Goal: Task Accomplishment & Management: Complete application form

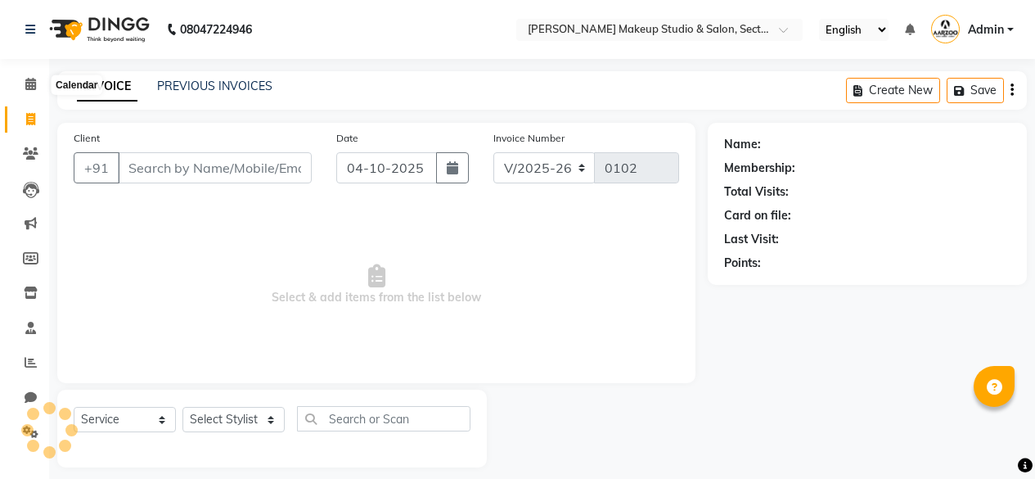
select select "6943"
select select "service"
click at [29, 79] on icon at bounding box center [30, 84] width 11 height 12
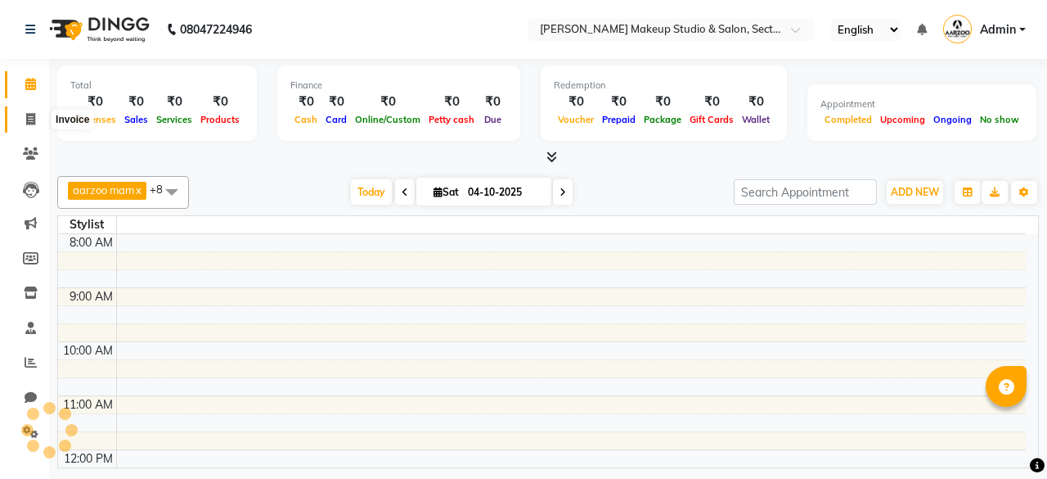
click at [28, 118] on icon at bounding box center [30, 119] width 9 height 12
select select "service"
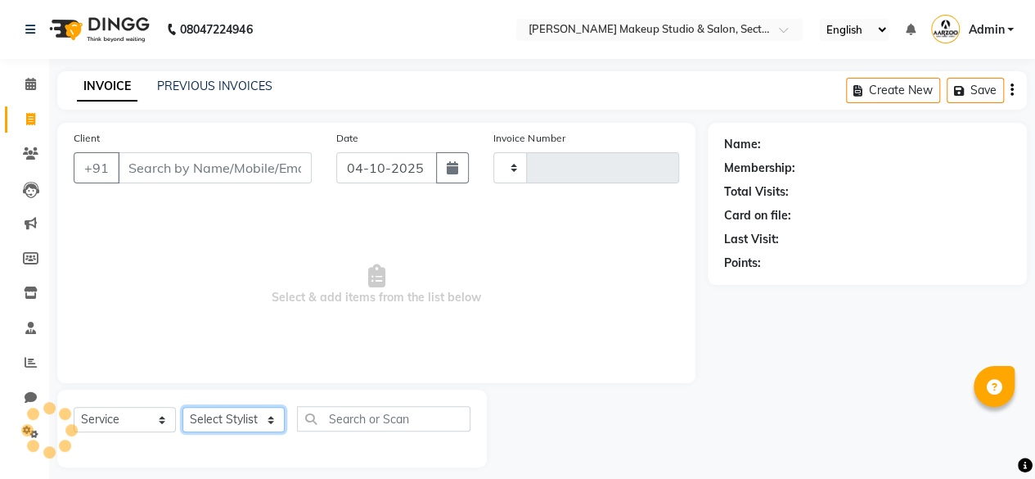
click at [244, 417] on select "Select Stylist" at bounding box center [233, 419] width 102 height 25
click at [242, 414] on select "Select Stylist" at bounding box center [233, 419] width 102 height 25
click at [268, 417] on select "Select Stylist" at bounding box center [233, 419] width 102 height 25
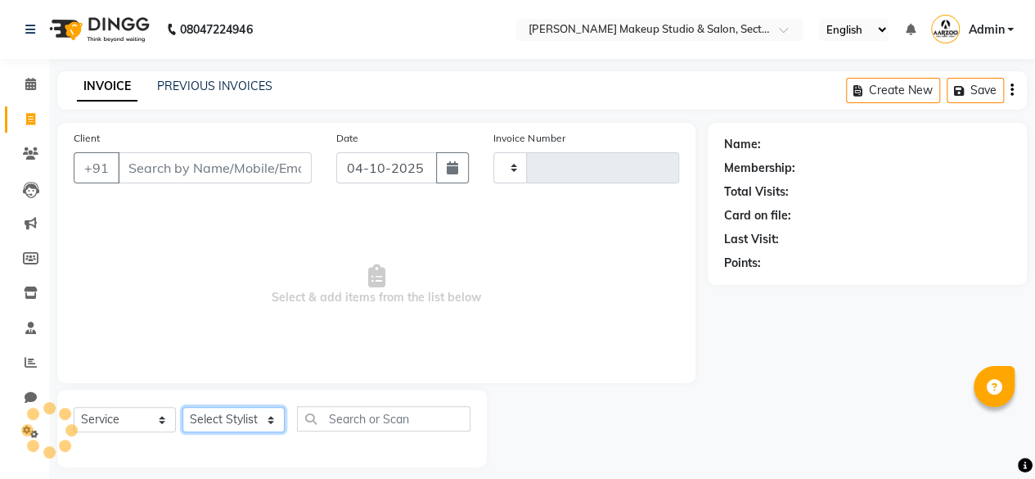
click at [268, 417] on select "Select Stylist" at bounding box center [233, 419] width 102 height 25
type input "0102"
select select "6943"
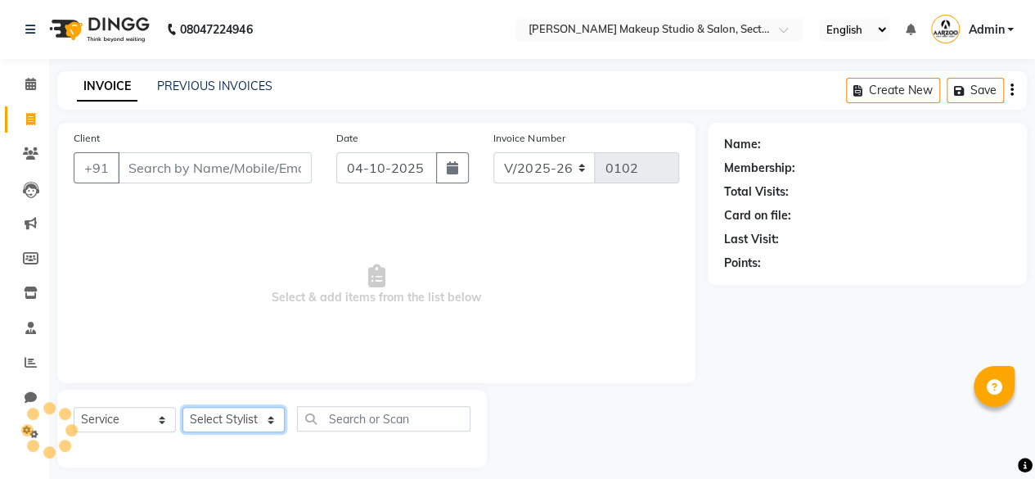
click at [243, 418] on select "Select Stylist" at bounding box center [233, 419] width 102 height 25
select select "85185"
click at [182, 407] on select "Select Stylist aarzoo mam [PERSON_NAME] [PERSON_NAME] [PERSON_NAME] [PERSON_NAM…" at bounding box center [233, 419] width 102 height 25
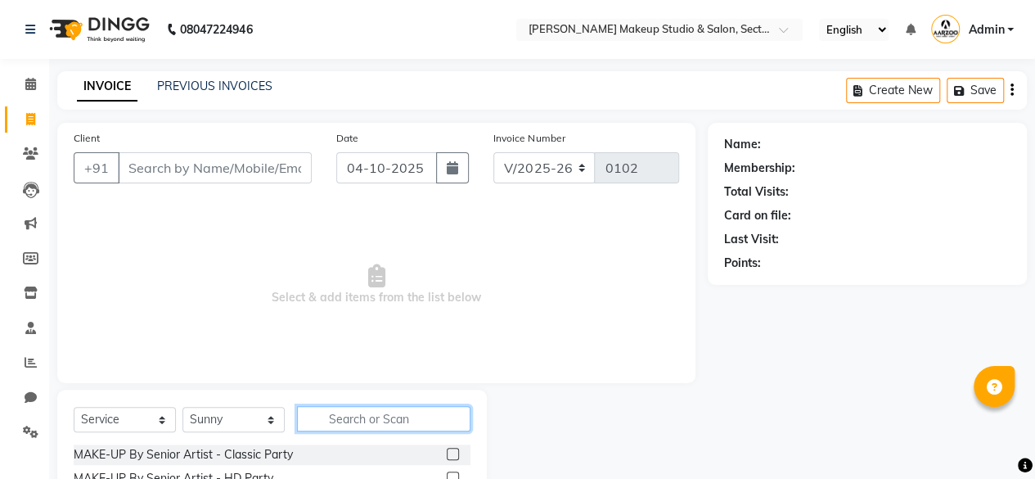
click at [333, 412] on input "text" at bounding box center [383, 418] width 173 height 25
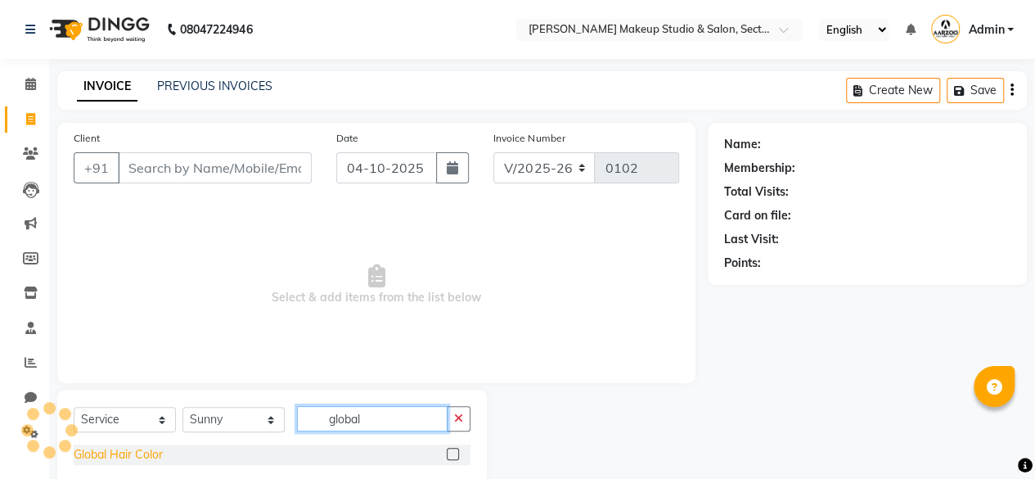
type input "global"
click at [140, 450] on div "Global Hair Color" at bounding box center [118, 454] width 89 height 17
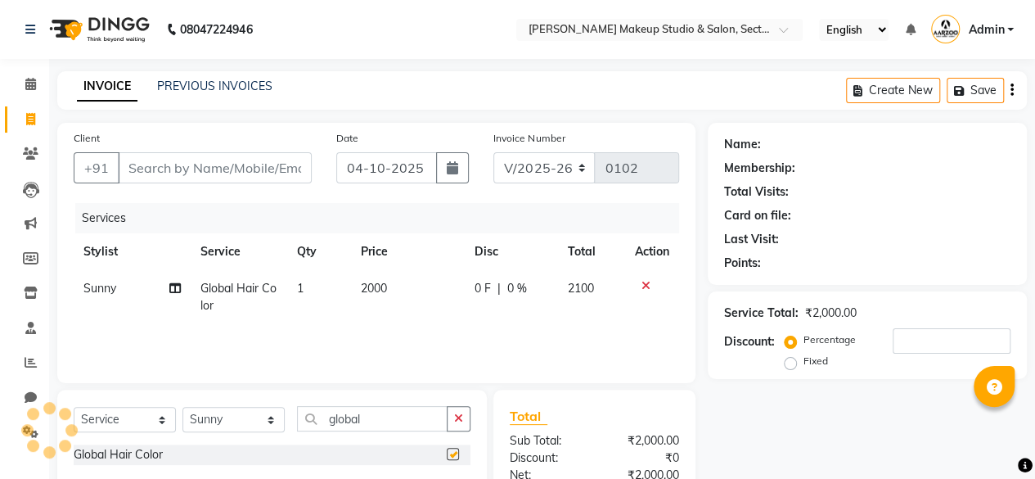
checkbox input "false"
click at [373, 305] on td "2000" at bounding box center [408, 297] width 114 height 54
select select "85185"
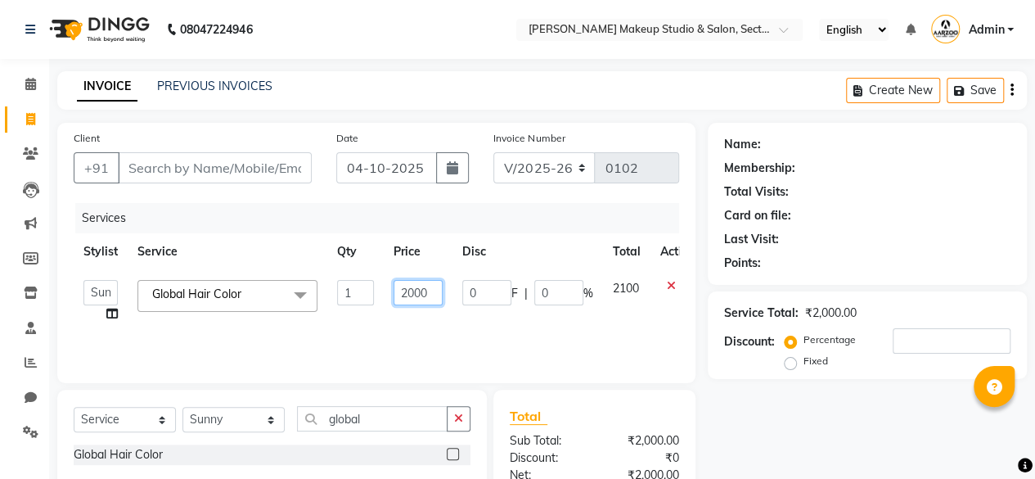
click at [408, 289] on input "2000" at bounding box center [418, 292] width 49 height 25
type input "3000"
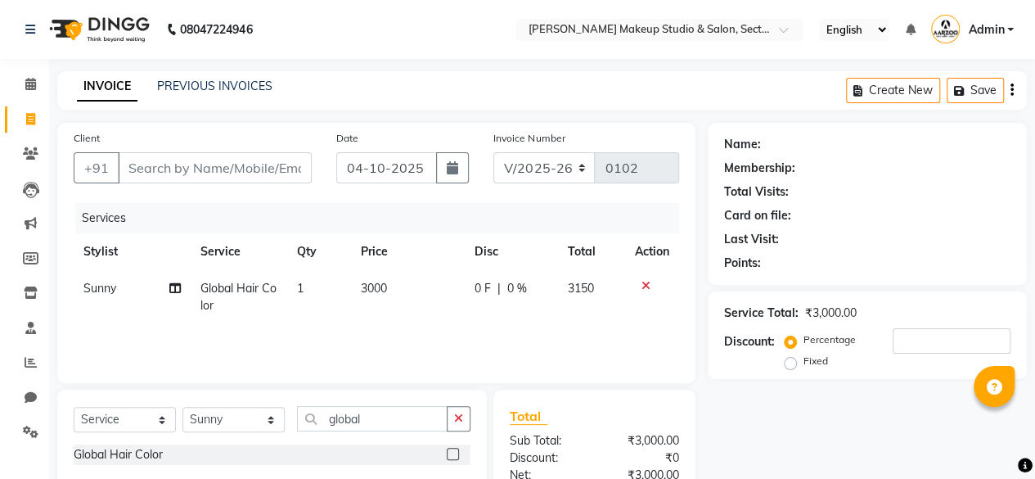
click at [761, 446] on div "Name: Membership: Total Visits: Card on file: Last Visit: Points: Service Total…" at bounding box center [873, 376] width 331 height 507
click at [218, 153] on input "Client" at bounding box center [215, 167] width 194 height 31
type input "9"
type input "0"
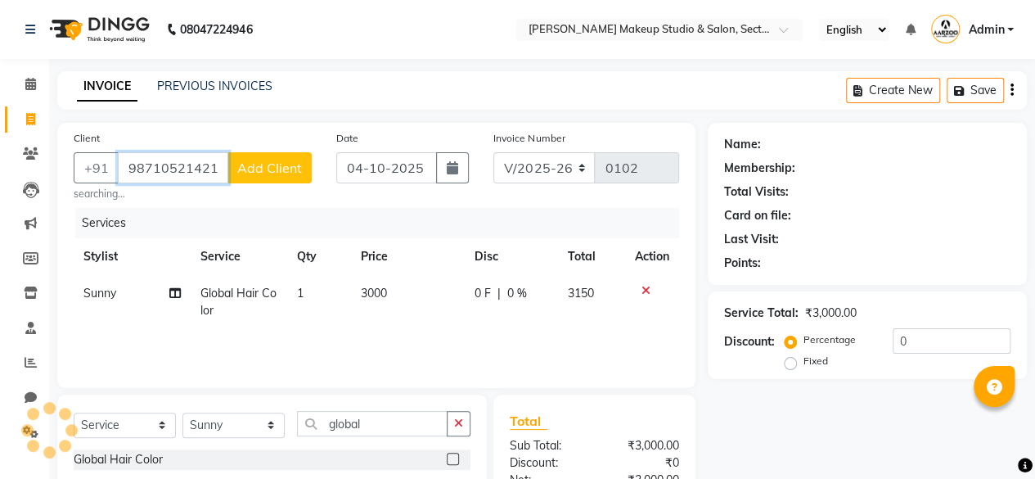
type input "98710521421"
click at [244, 161] on span "Add Client" at bounding box center [269, 168] width 65 height 16
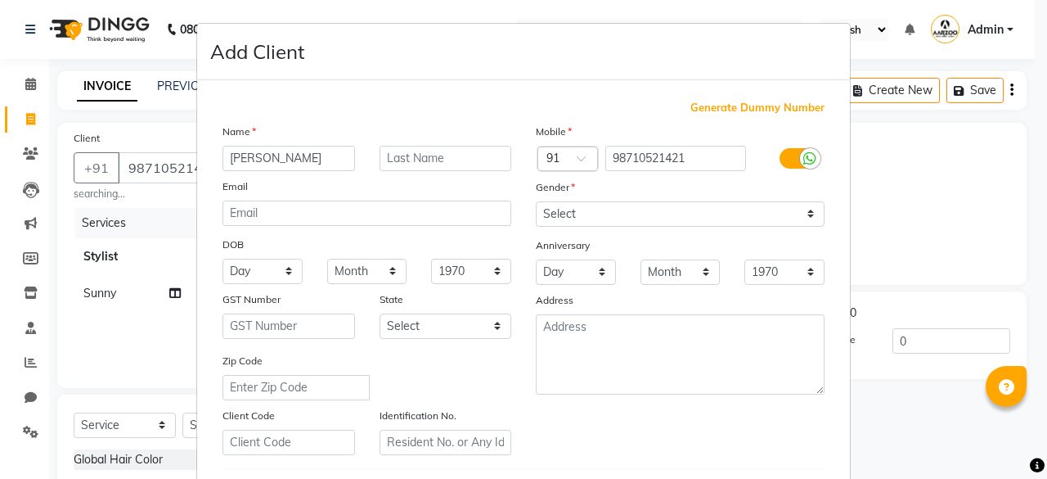
click at [227, 155] on input "[PERSON_NAME]" at bounding box center [289, 158] width 133 height 25
click at [223, 159] on input "[DEMOGRAPHIC_DATA]" at bounding box center [289, 158] width 133 height 25
type input "DR [PERSON_NAME]"
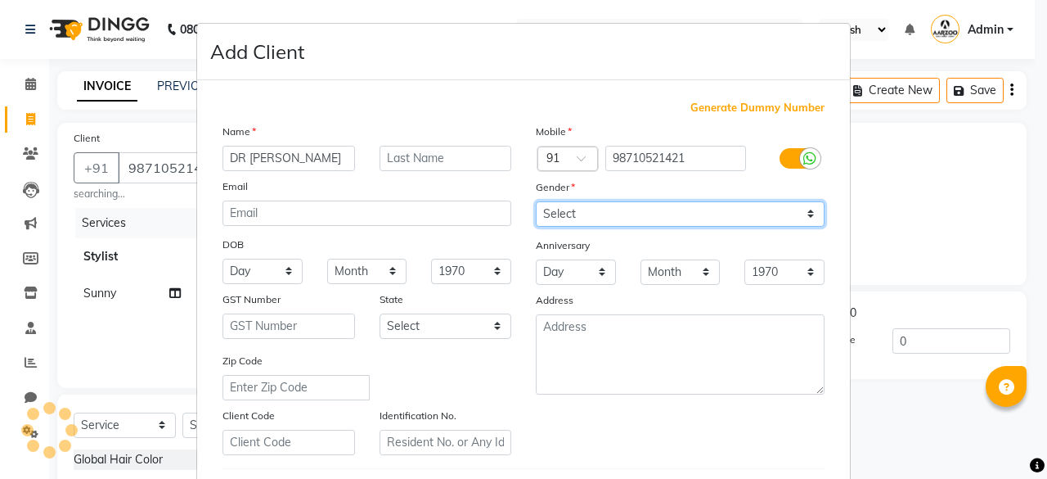
click at [591, 207] on select "Select [DEMOGRAPHIC_DATA] [DEMOGRAPHIC_DATA] Other Prefer Not To Say" at bounding box center [680, 213] width 289 height 25
select select "[DEMOGRAPHIC_DATA]"
click at [536, 201] on select "Select [DEMOGRAPHIC_DATA] [DEMOGRAPHIC_DATA] Other Prefer Not To Say" at bounding box center [680, 213] width 289 height 25
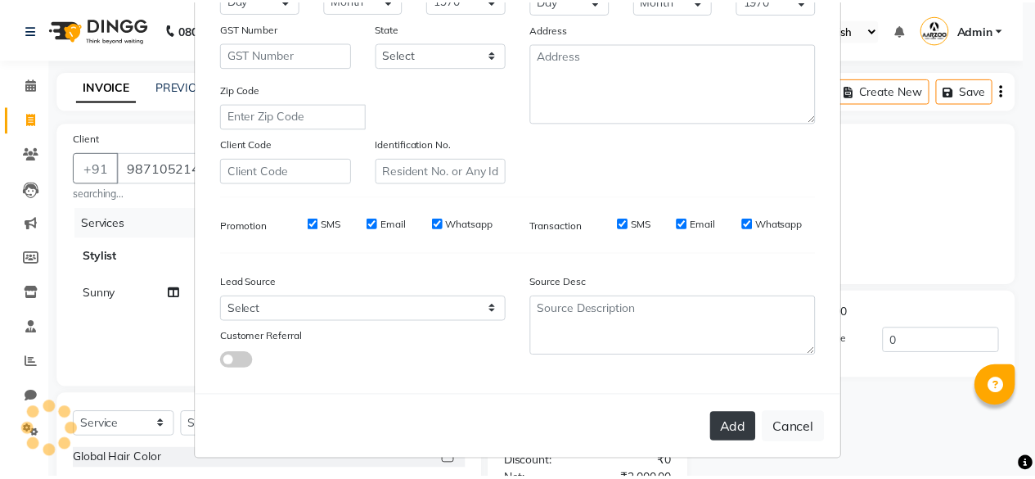
scroll to position [273, 0]
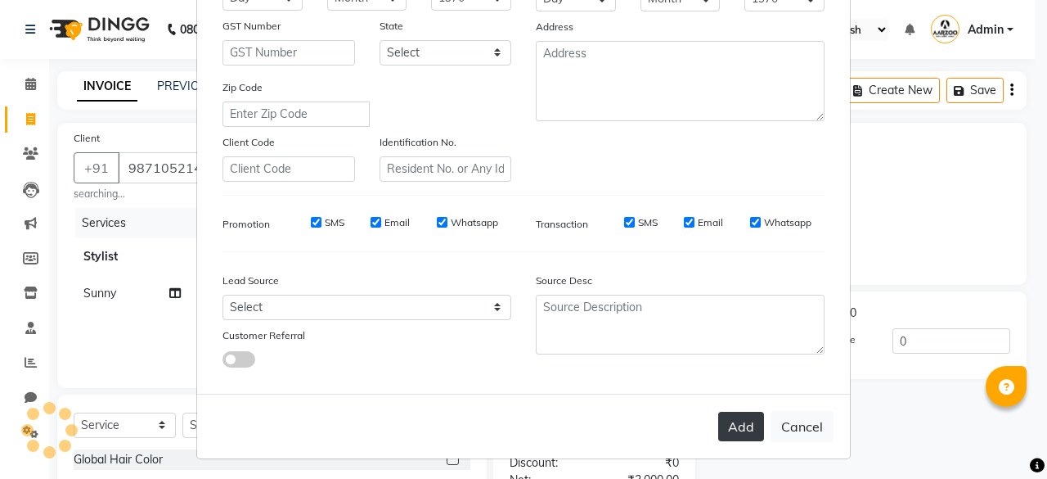
click at [722, 425] on button "Add" at bounding box center [741, 426] width 46 height 29
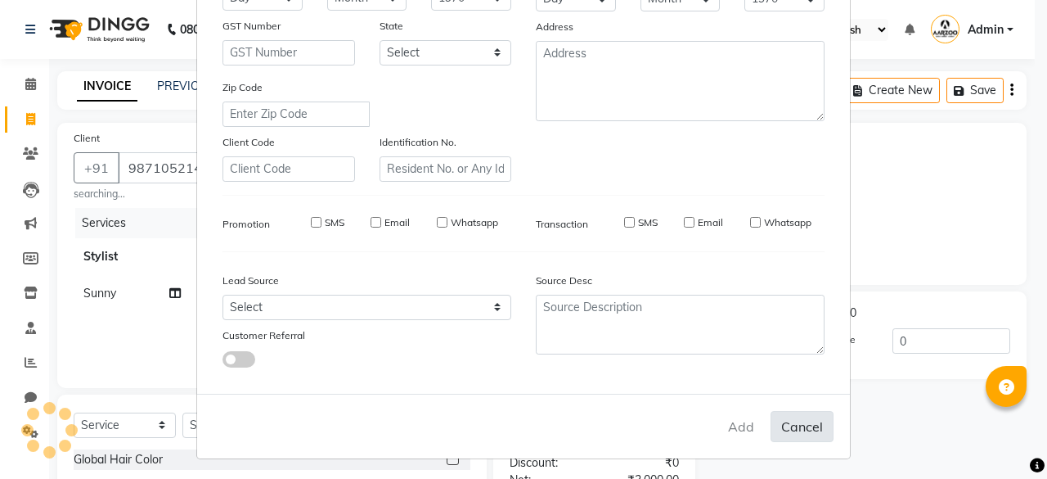
select select
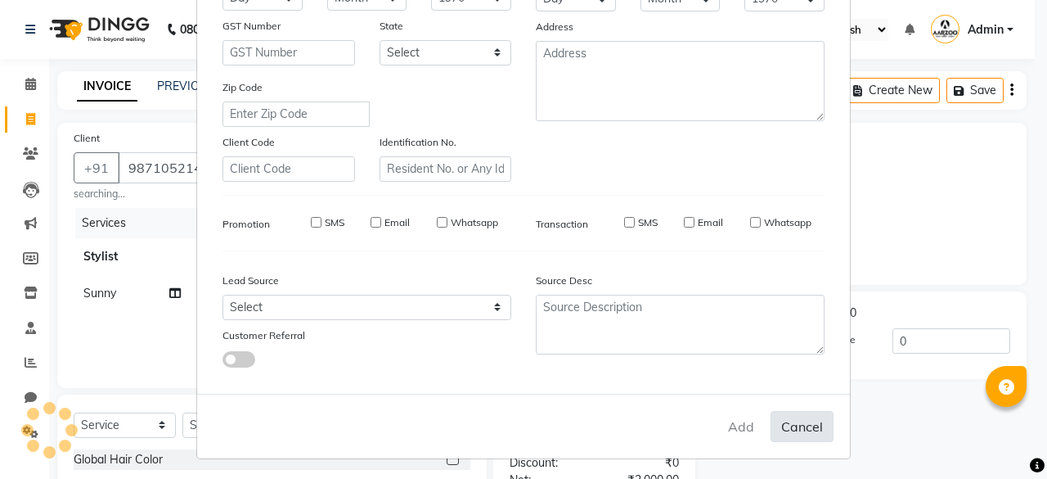
select select
checkbox input "false"
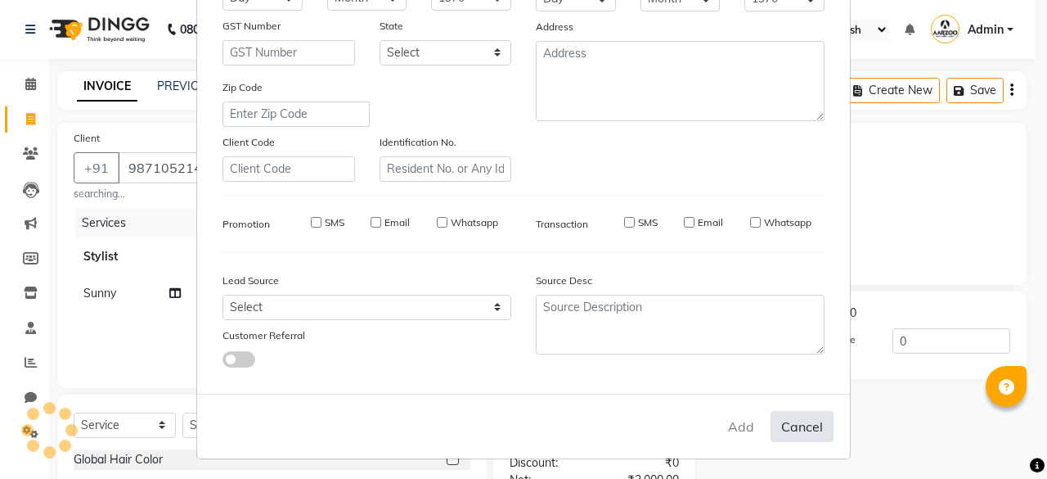
checkbox input "false"
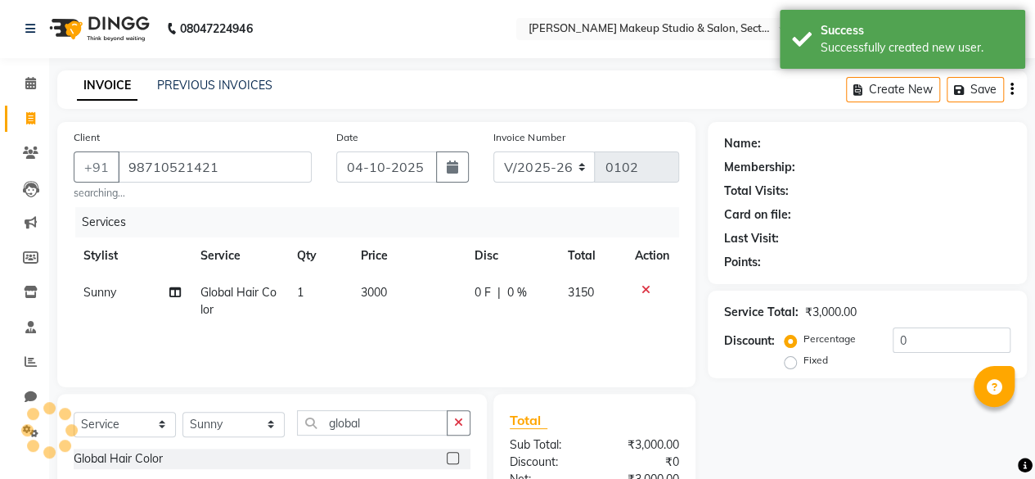
scroll to position [0, 0]
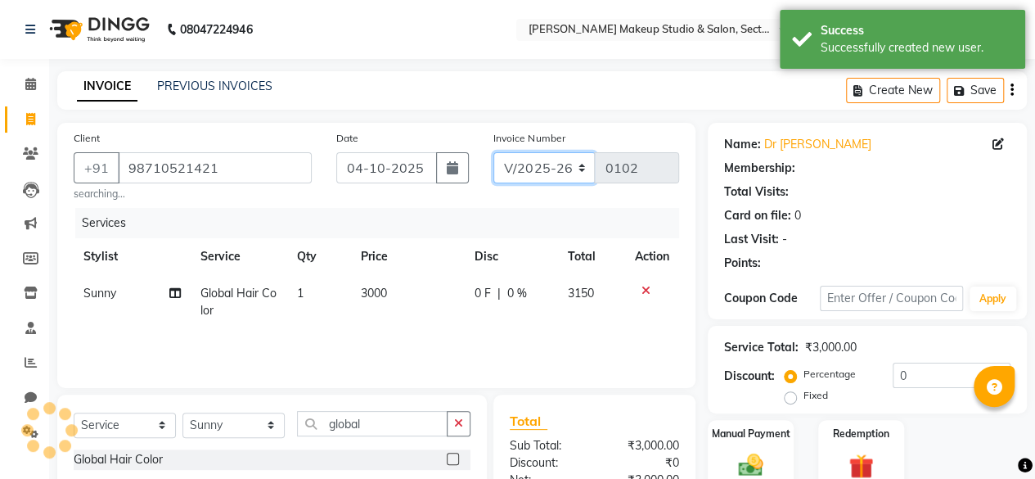
click at [574, 166] on select "CSH/25 V/2025 V/2025-26" at bounding box center [544, 167] width 102 height 31
select select "7392"
click at [493, 152] on select "CSH/25 V/2025 V/2025-26" at bounding box center [544, 167] width 102 height 31
type input "0268"
click at [1008, 88] on div "Create New Save" at bounding box center [936, 90] width 181 height 38
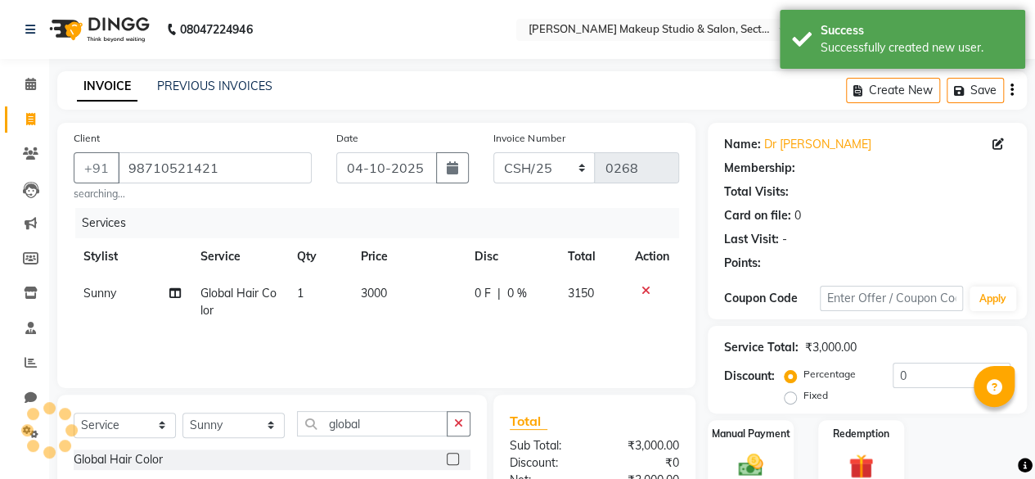
click at [1008, 93] on div "Create New Save" at bounding box center [936, 90] width 181 height 38
click at [1011, 91] on icon "button" at bounding box center [1012, 90] width 3 height 1
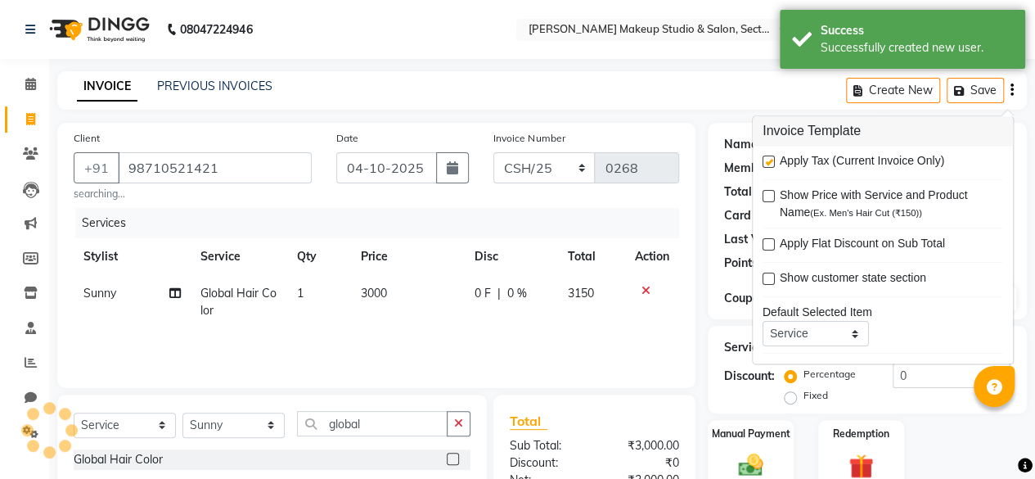
click at [767, 160] on label at bounding box center [769, 162] width 12 height 12
click at [767, 160] on input "checkbox" at bounding box center [768, 163] width 11 height 11
checkbox input "false"
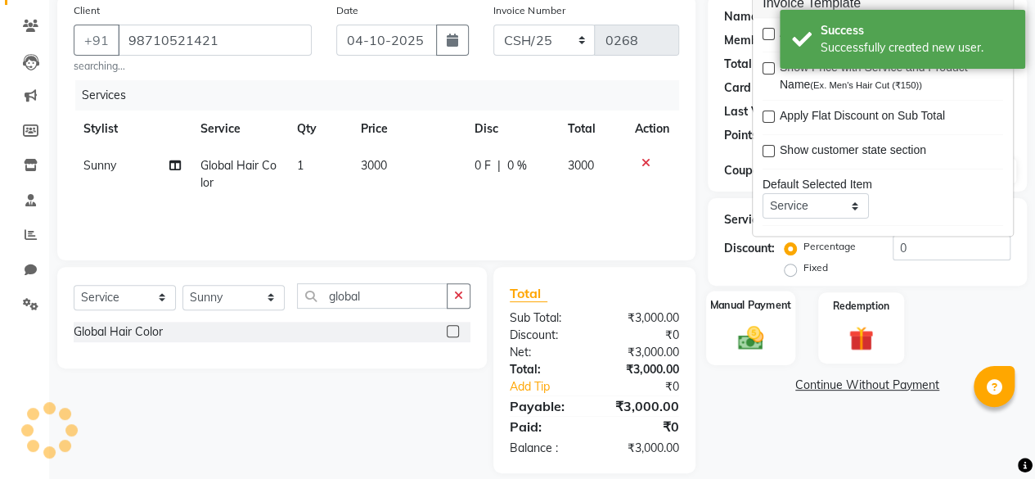
scroll to position [82, 0]
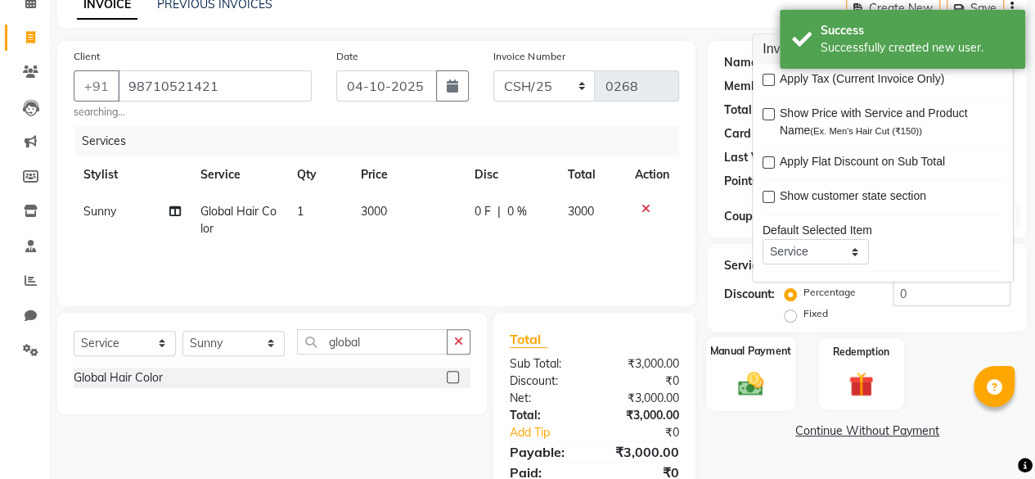
drag, startPoint x: 745, startPoint y: 391, endPoint x: 758, endPoint y: 388, distance: 13.5
click at [746, 391] on img at bounding box center [751, 382] width 42 height 29
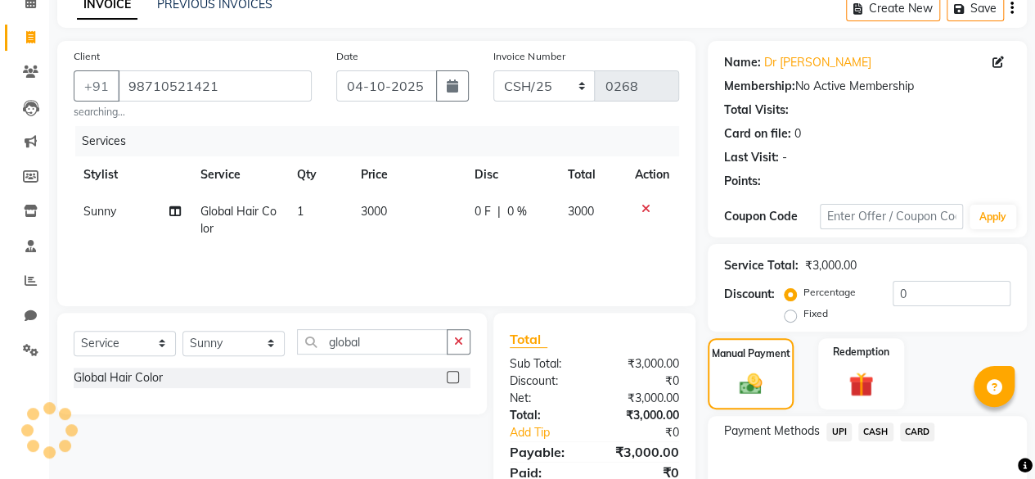
click at [882, 428] on span "CASH" at bounding box center [875, 431] width 35 height 19
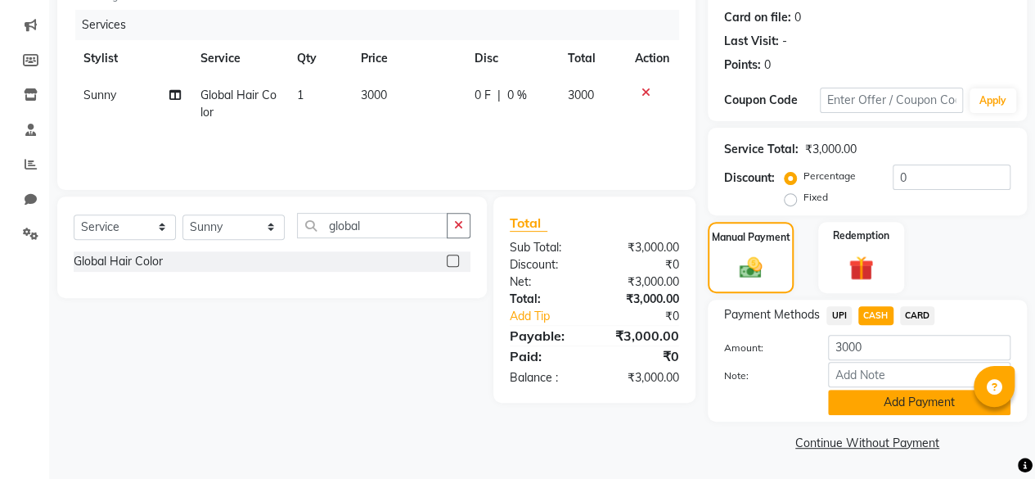
click at [890, 397] on button "Add Payment" at bounding box center [919, 402] width 182 height 25
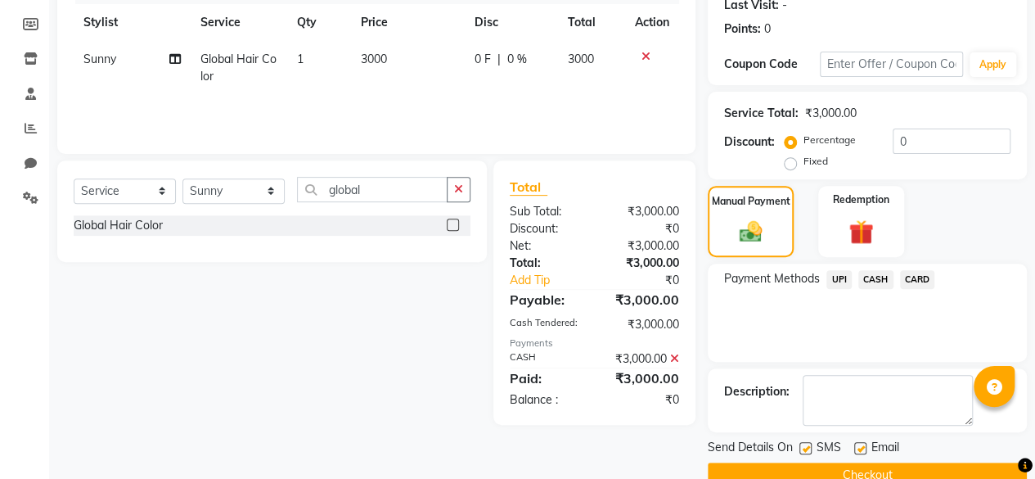
scroll to position [265, 0]
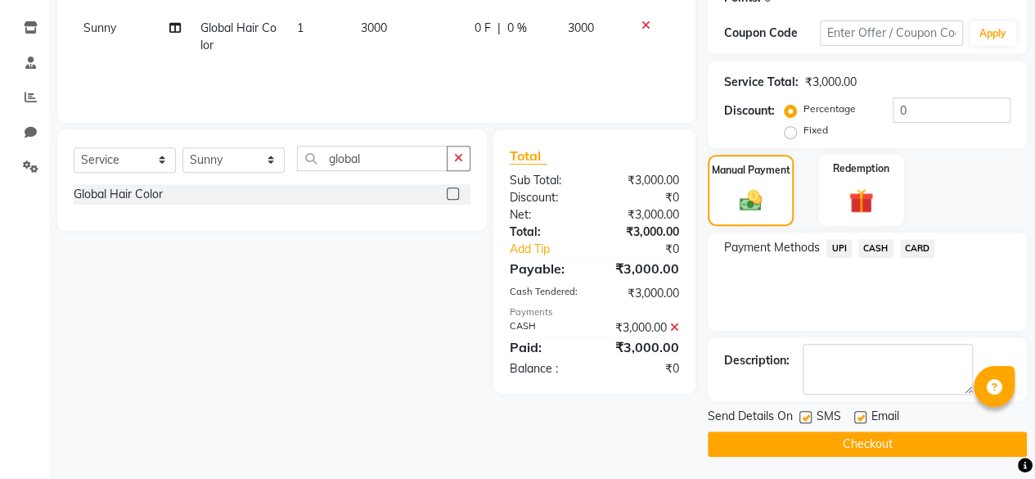
click at [861, 416] on label at bounding box center [860, 417] width 12 height 12
click at [861, 416] on input "checkbox" at bounding box center [859, 417] width 11 height 11
checkbox input "false"
click at [862, 441] on button "Checkout" at bounding box center [867, 443] width 319 height 25
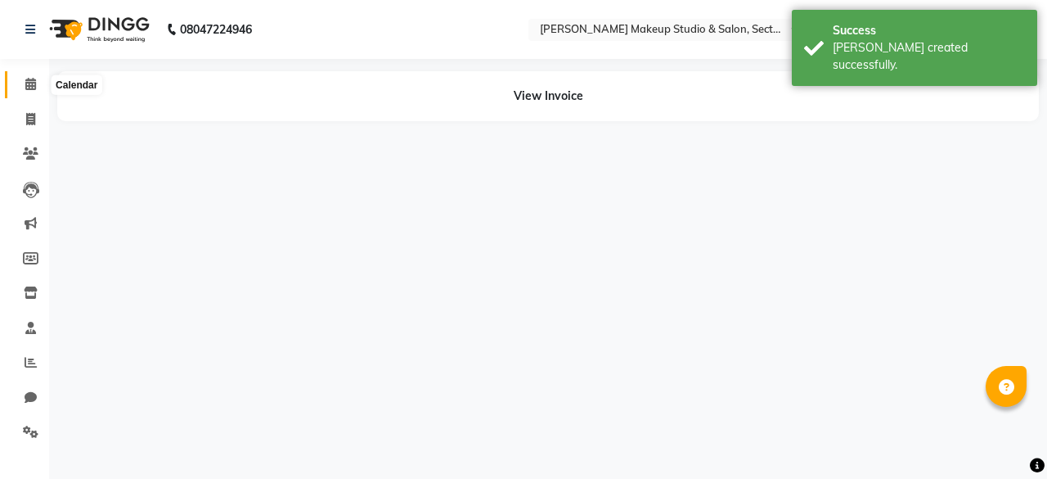
click at [31, 85] on icon at bounding box center [30, 84] width 11 height 12
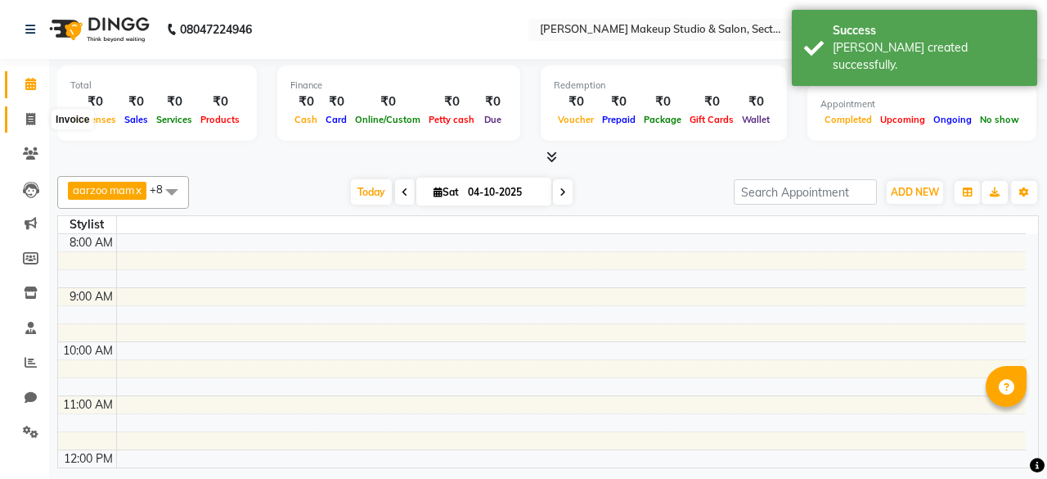
click at [36, 116] on span at bounding box center [30, 119] width 29 height 19
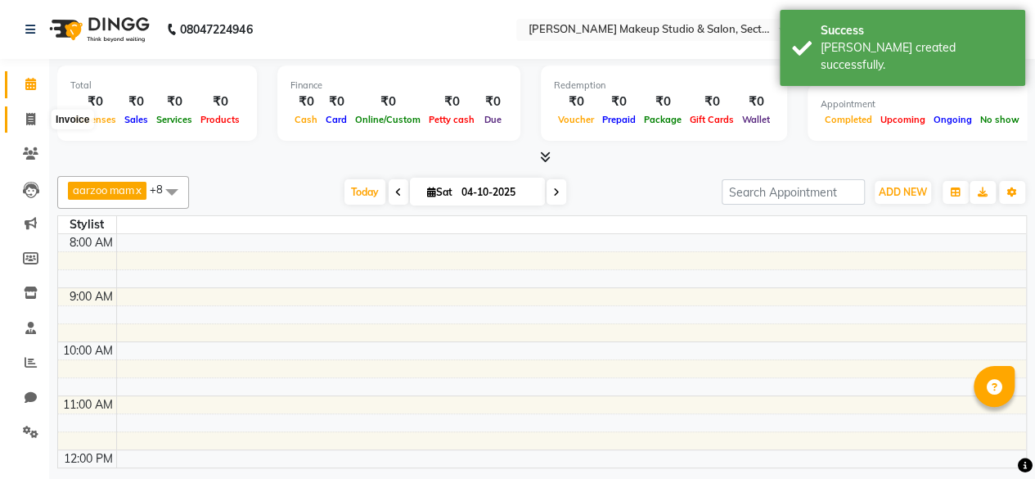
select select "service"
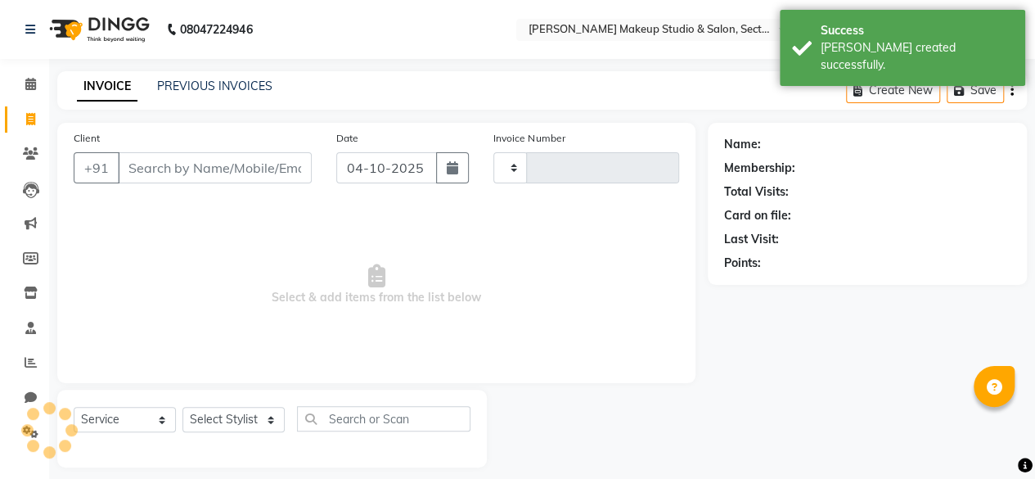
type input "0102"
select select "6943"
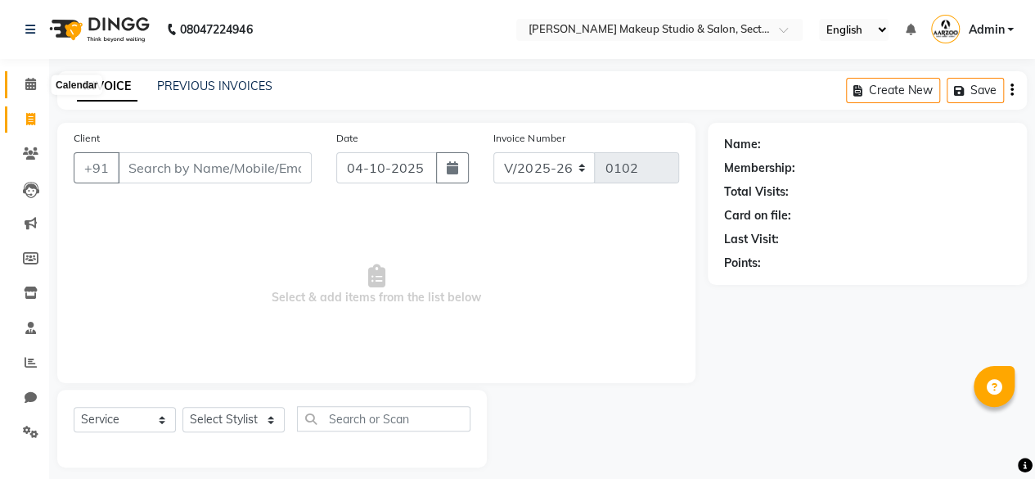
click at [29, 85] on icon at bounding box center [30, 84] width 11 height 12
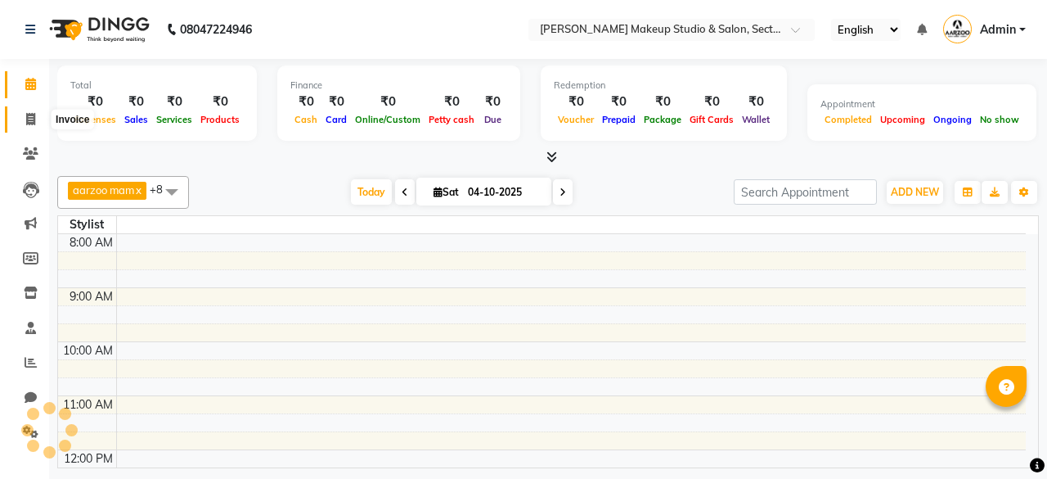
click at [27, 118] on icon at bounding box center [30, 119] width 9 height 12
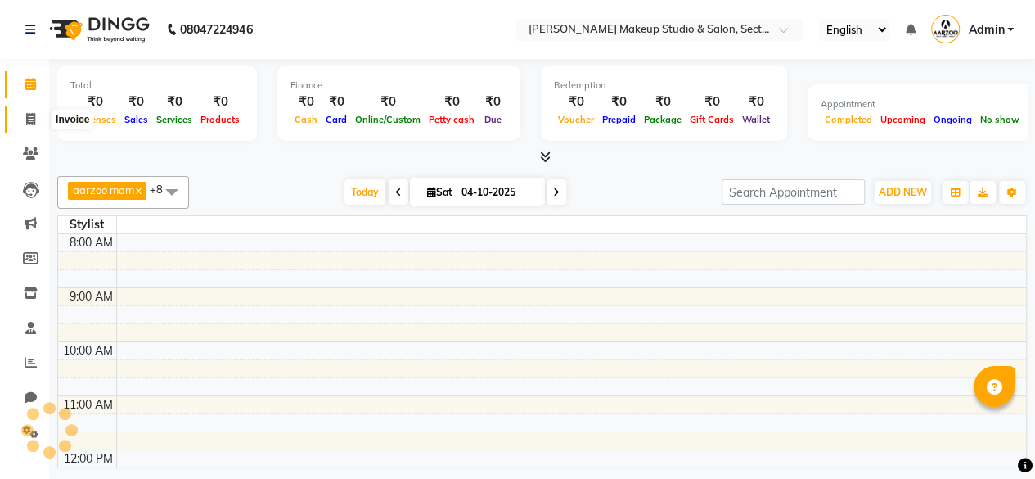
select select "service"
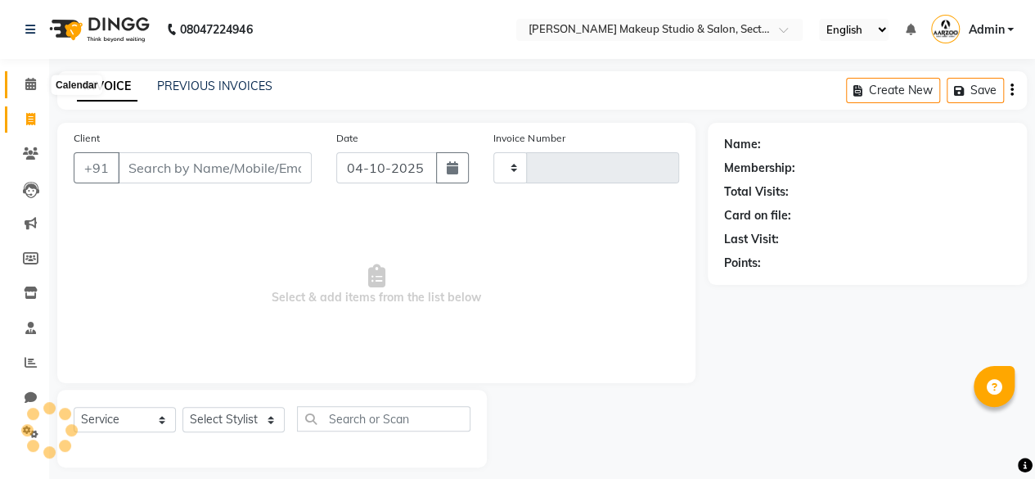
click at [30, 91] on span at bounding box center [30, 84] width 29 height 19
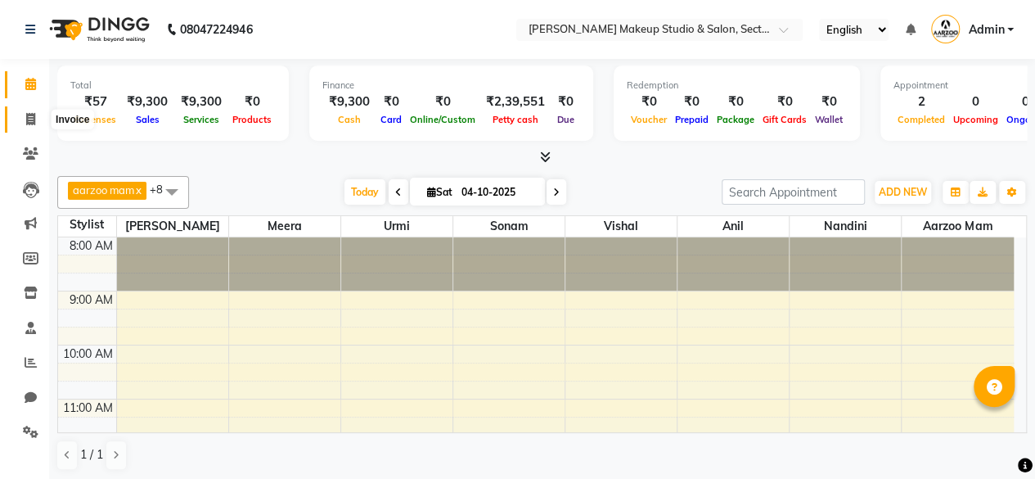
click at [28, 119] on icon at bounding box center [30, 119] width 9 height 12
select select "service"
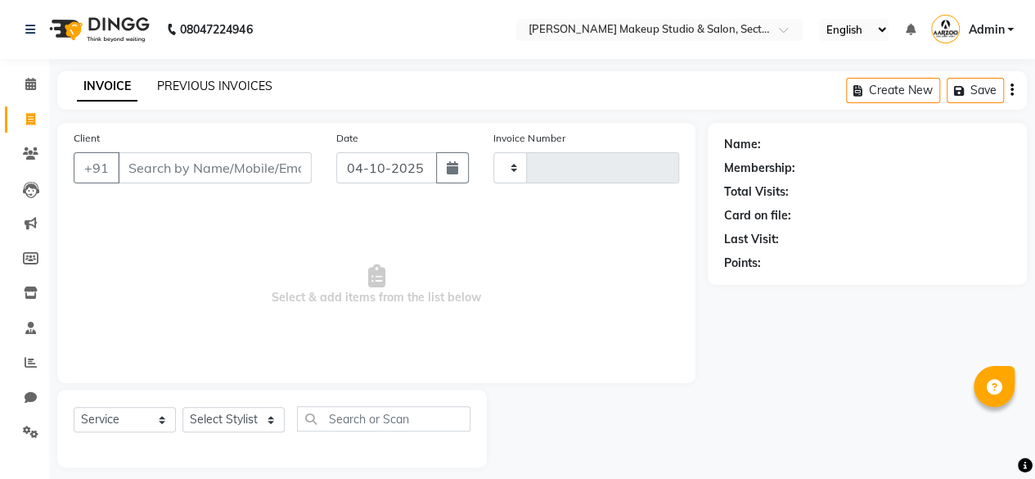
type input "0102"
select select "6943"
click at [34, 85] on icon at bounding box center [30, 84] width 11 height 12
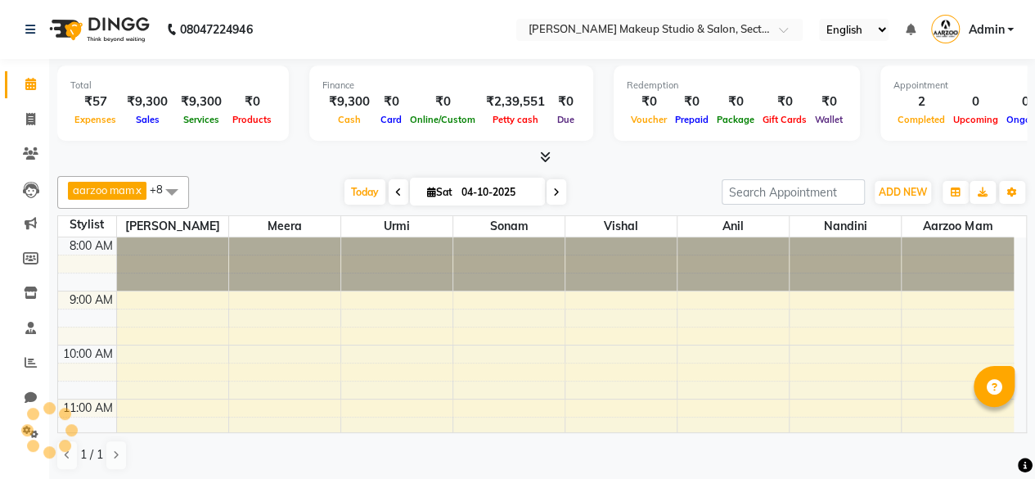
scroll to position [465, 0]
